Goal: Transaction & Acquisition: Purchase product/service

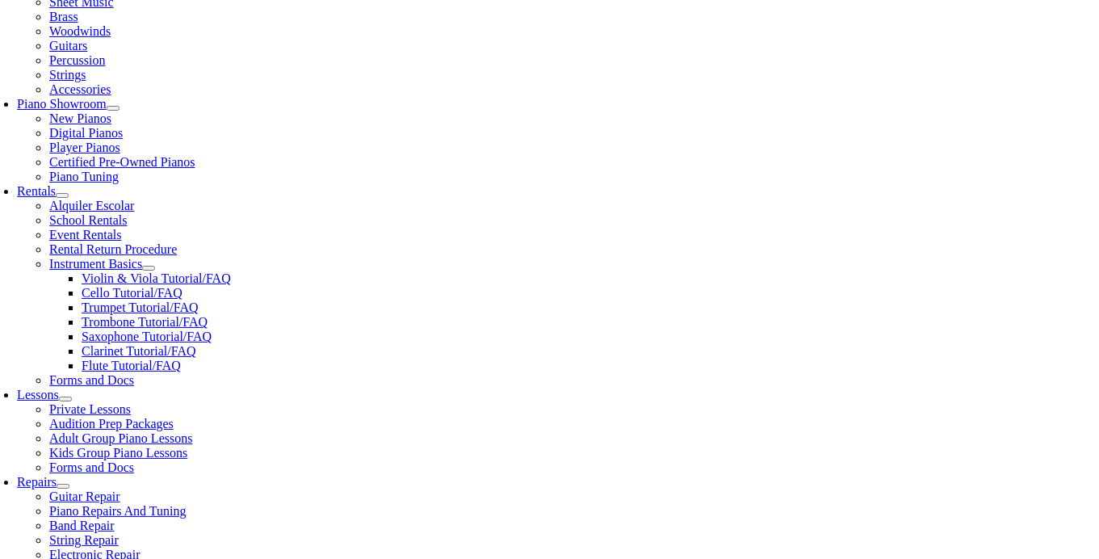
scroll to position [397, 0]
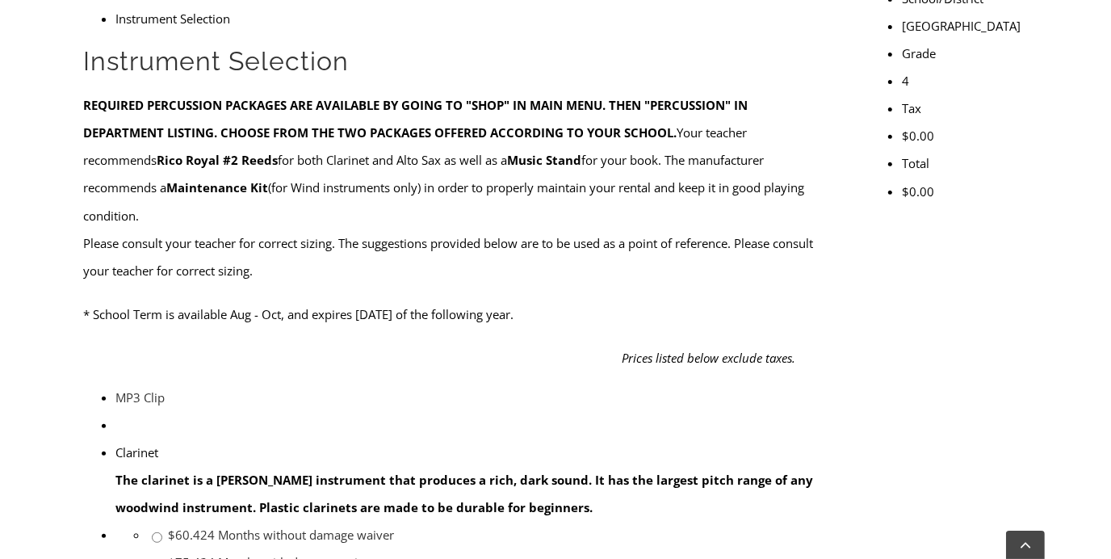
scroll to position [580, 0]
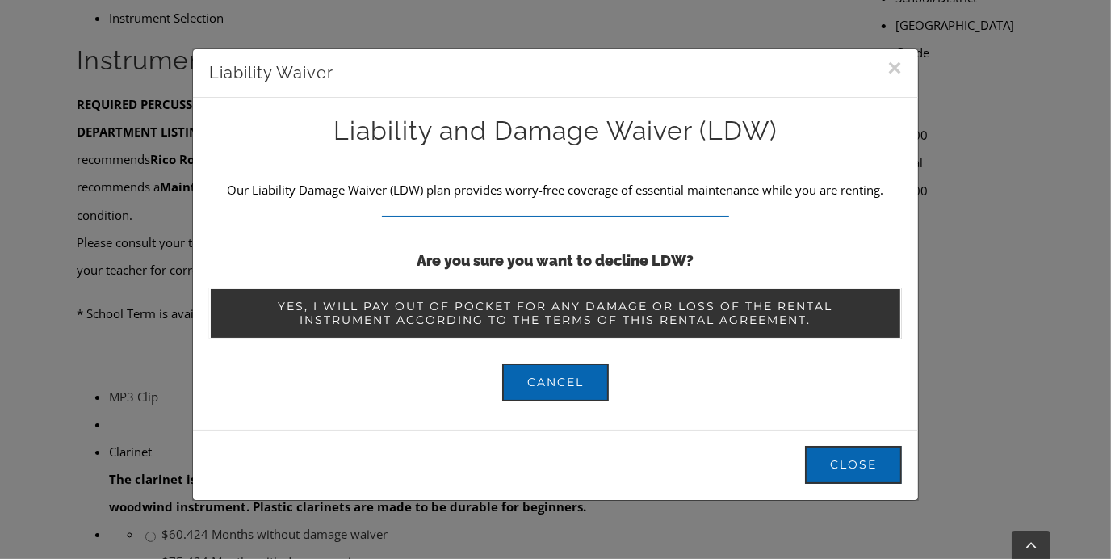
click at [615, 300] on span "Yes, I will pay out of pocket for any damage or loss of the rental instrument a…" at bounding box center [555, 313] width 643 height 27
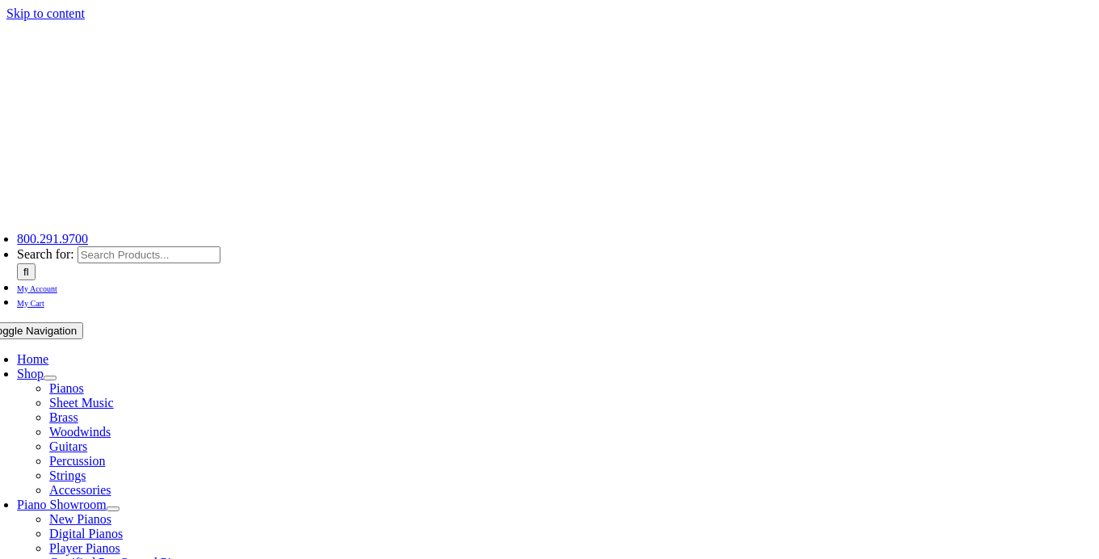
click at [48, 352] on span "Home" at bounding box center [32, 359] width 31 height 14
